Goal: Task Accomplishment & Management: Manage account settings

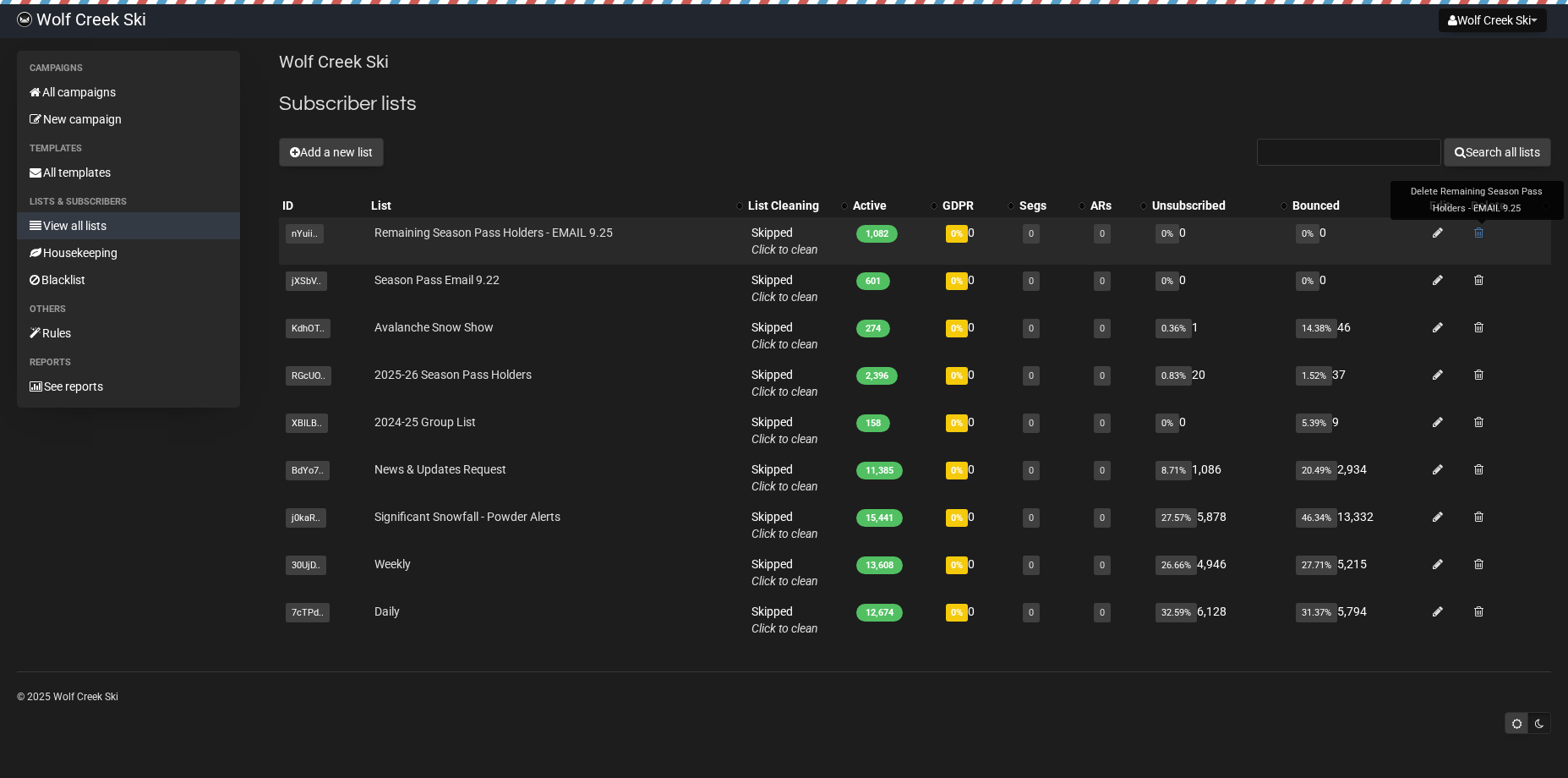
click at [1483, 233] on span at bounding box center [1479, 233] width 9 height 12
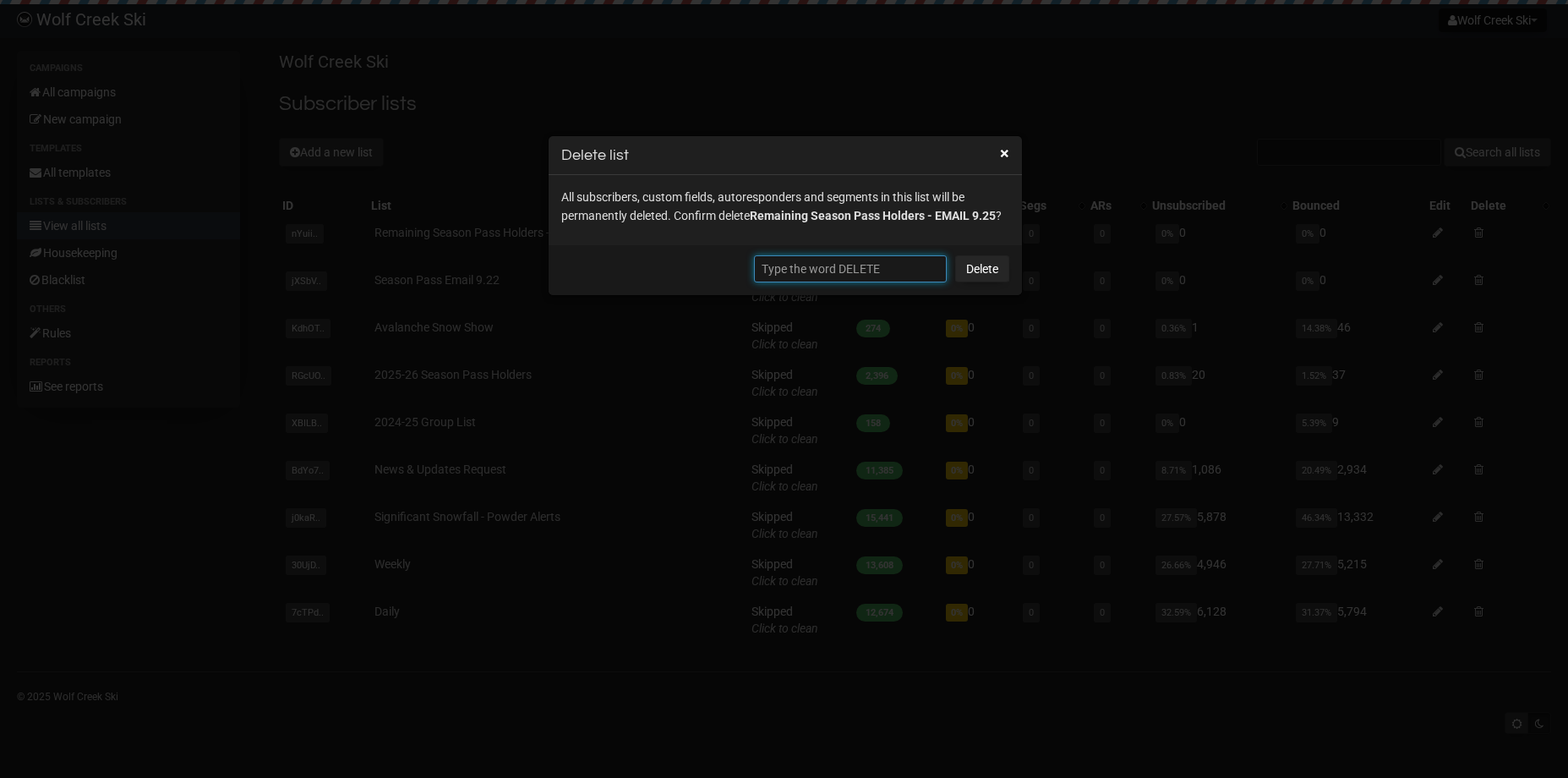
click at [857, 262] on input "text" at bounding box center [851, 268] width 193 height 27
type input "DELETE"
click at [984, 264] on link "Delete" at bounding box center [982, 268] width 54 height 27
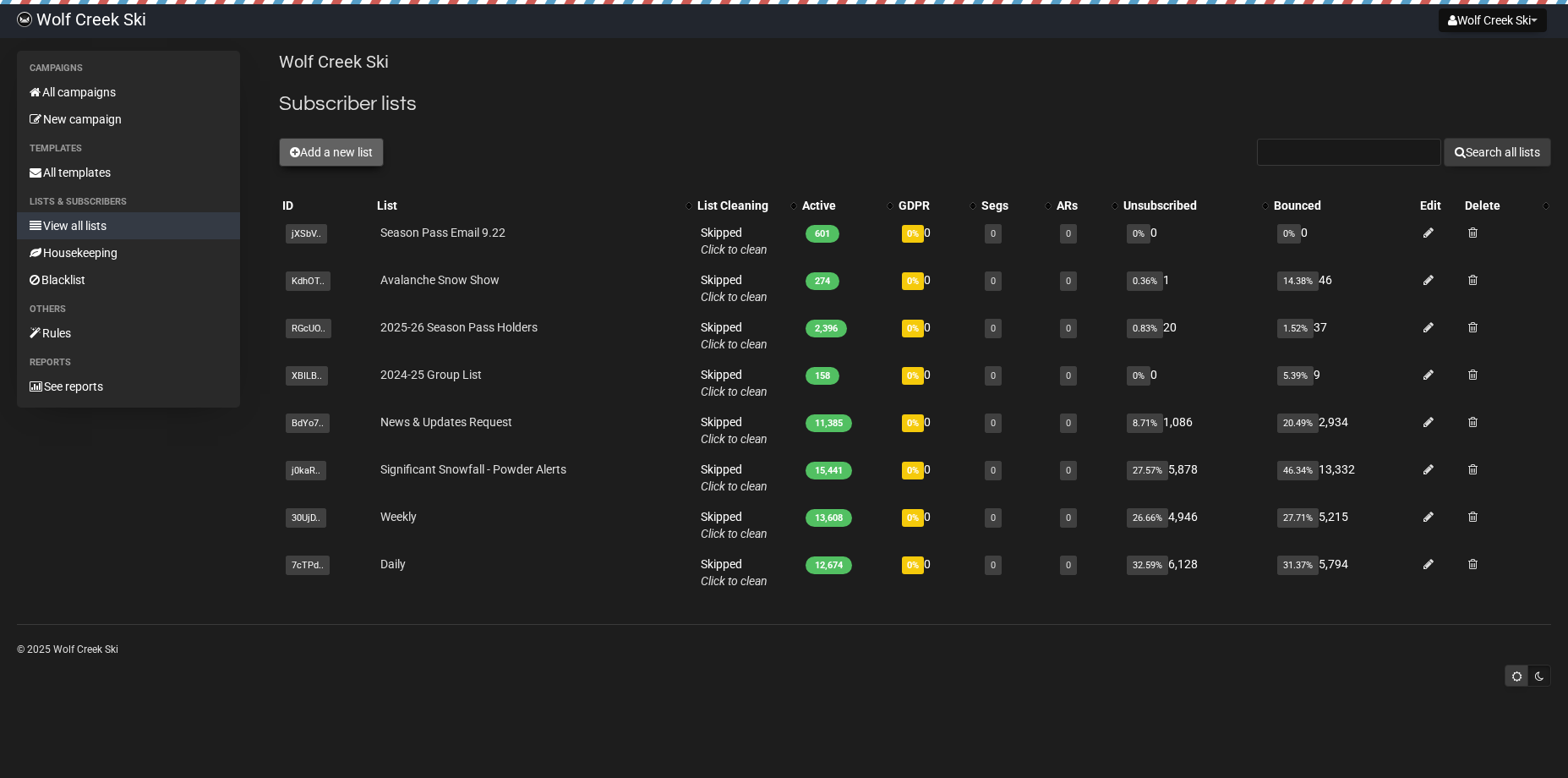
click at [378, 156] on button "Add a new list" at bounding box center [331, 152] width 105 height 28
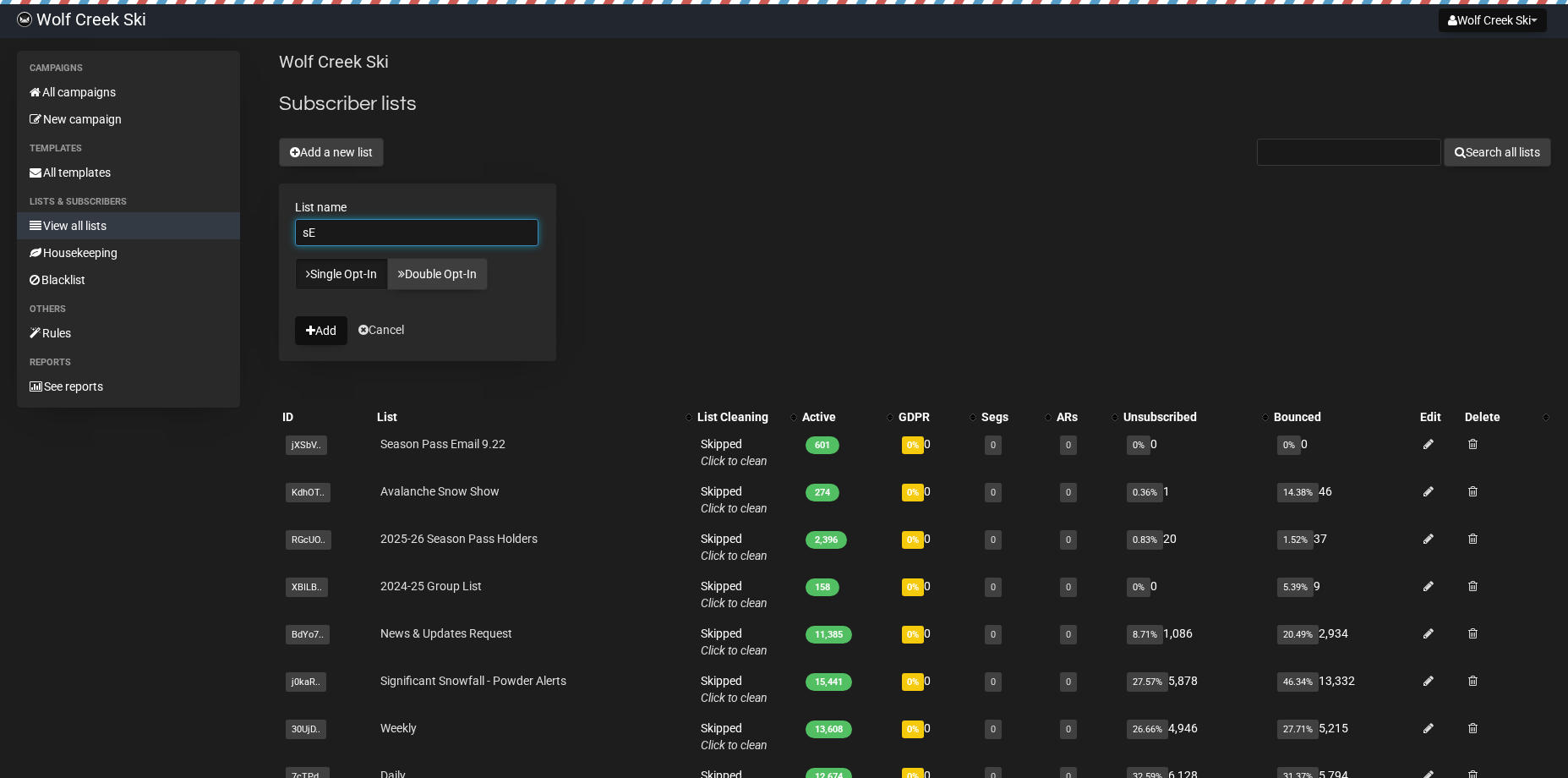
type input "s"
type input "Season Pass Email 9.25"
click at [324, 330] on button "Add" at bounding box center [320, 331] width 52 height 28
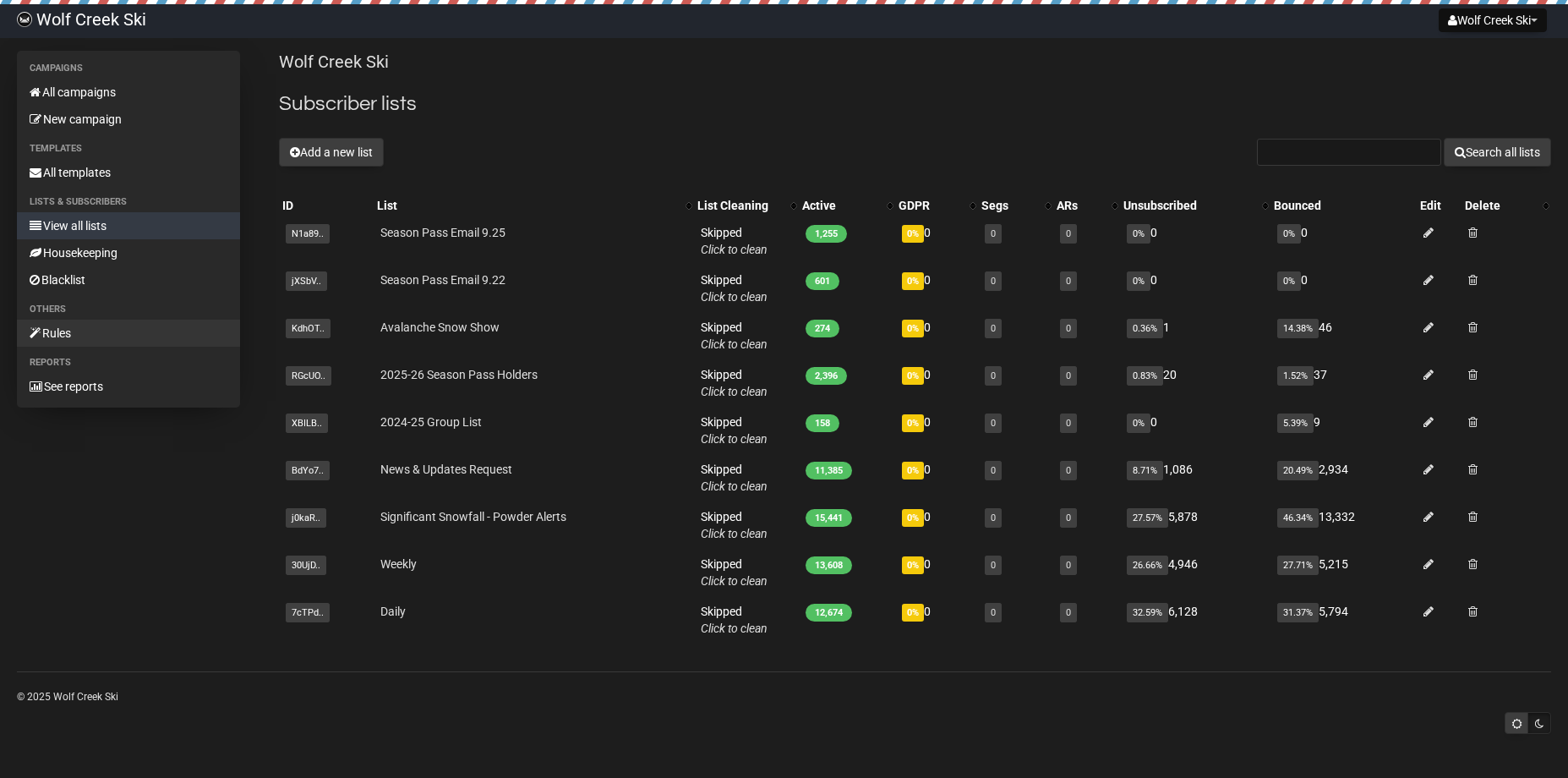
click at [76, 335] on link "Rules" at bounding box center [129, 333] width 223 height 27
